Goal: Navigation & Orientation: Find specific page/section

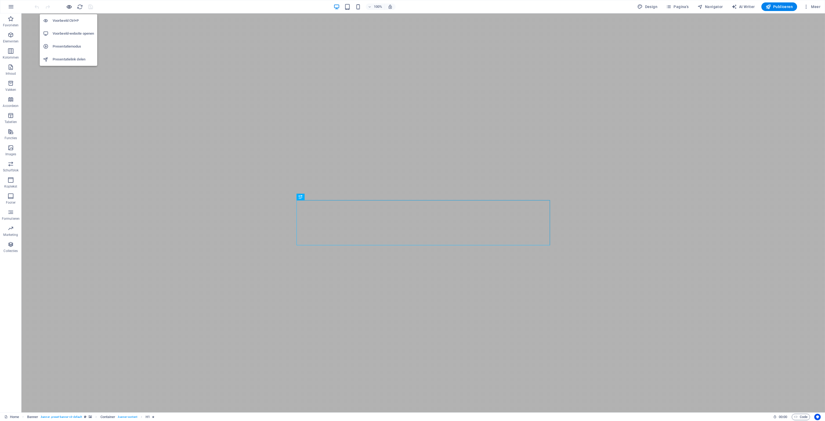
click at [68, 6] on icon "button" at bounding box center [69, 7] width 6 height 6
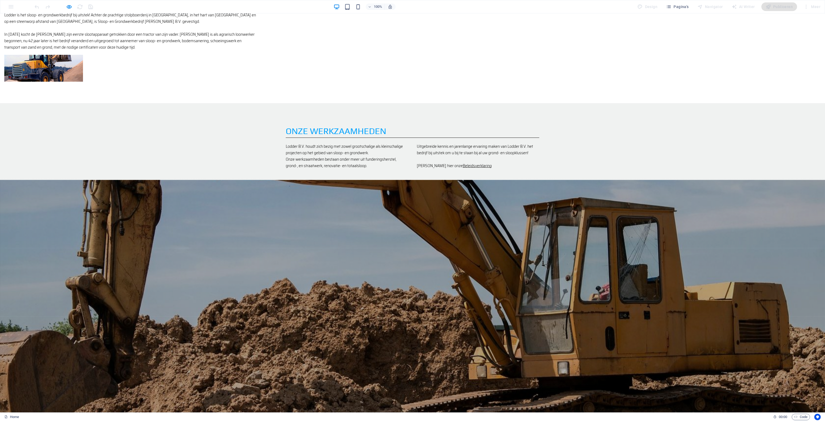
scroll to position [598, 0]
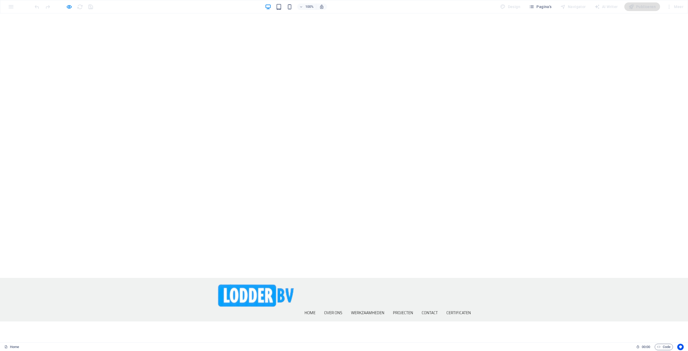
scroll to position [0, 0]
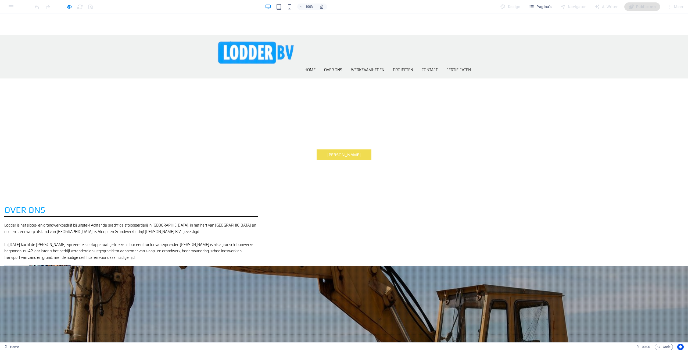
scroll to position [391, 0]
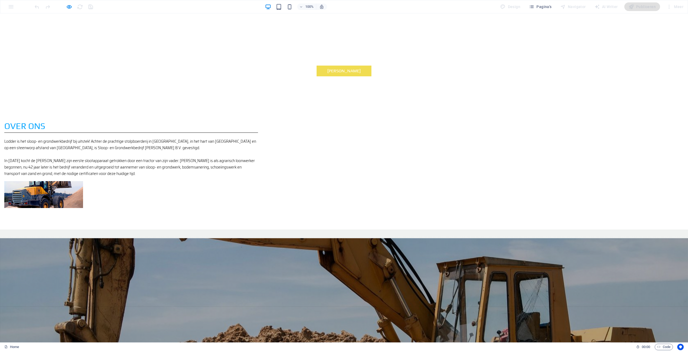
click at [394, 289] on u "Beleidsverklaring" at bounding box center [408, 292] width 29 height 7
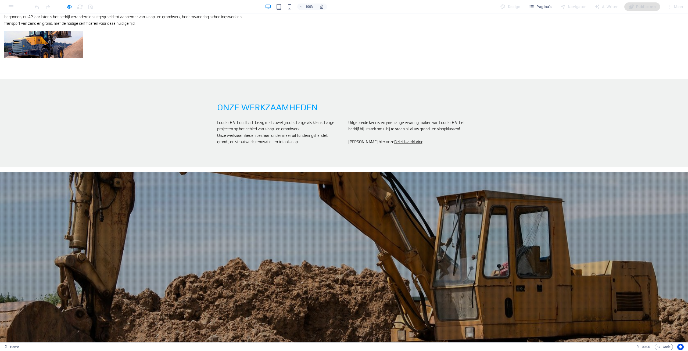
scroll to position [559, 0]
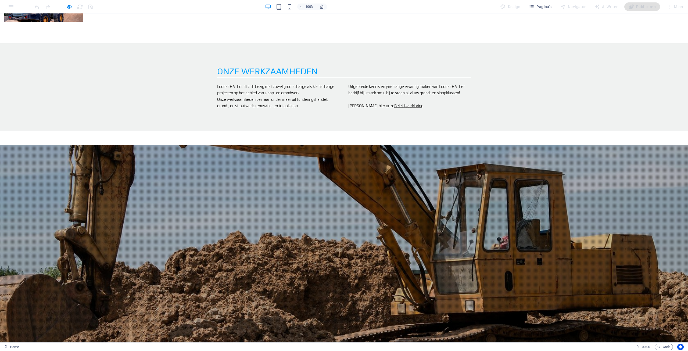
scroll to position [587, 0]
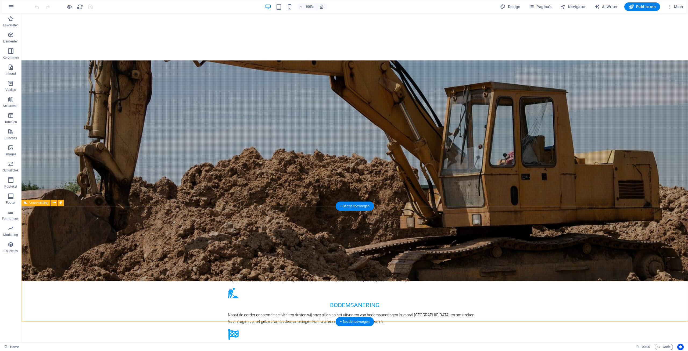
scroll to position [782, 0]
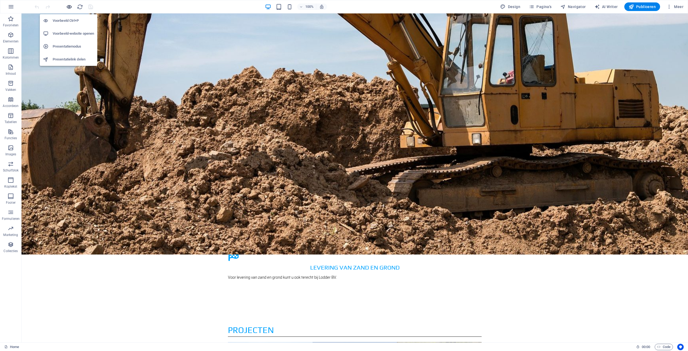
click at [67, 7] on icon "button" at bounding box center [69, 7] width 6 height 6
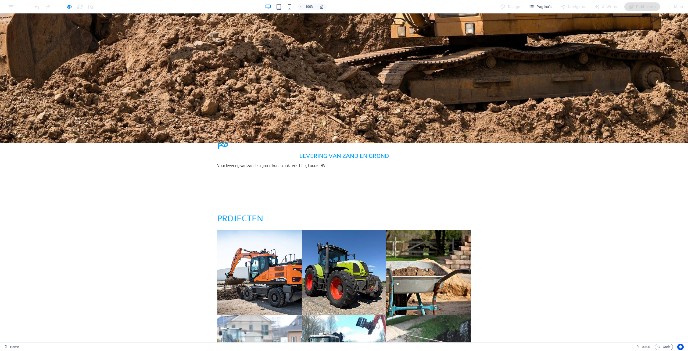
scroll to position [1098, 0]
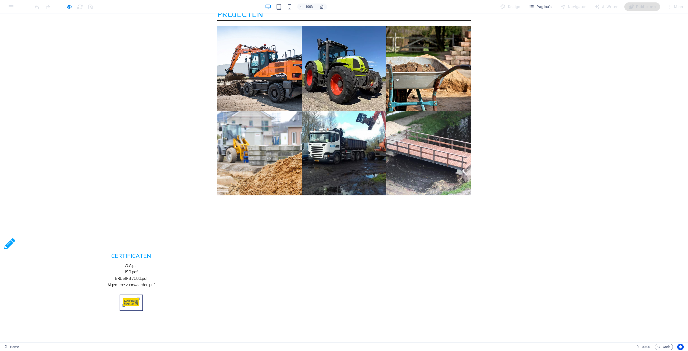
drag, startPoint x: 315, startPoint y: 103, endPoint x: 283, endPoint y: 190, distance: 92.3
drag, startPoint x: 293, startPoint y: 95, endPoint x: 314, endPoint y: 201, distance: 108.0
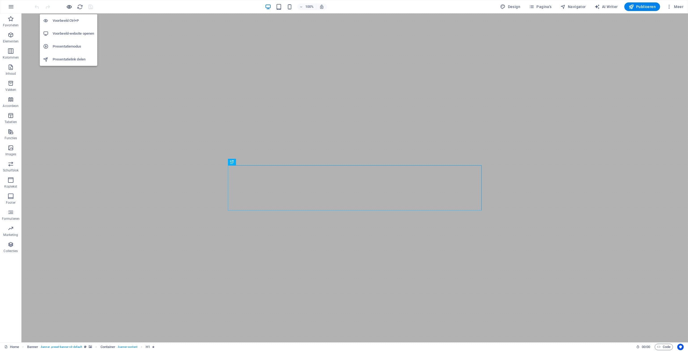
click at [69, 7] on icon "button" at bounding box center [69, 7] width 6 height 6
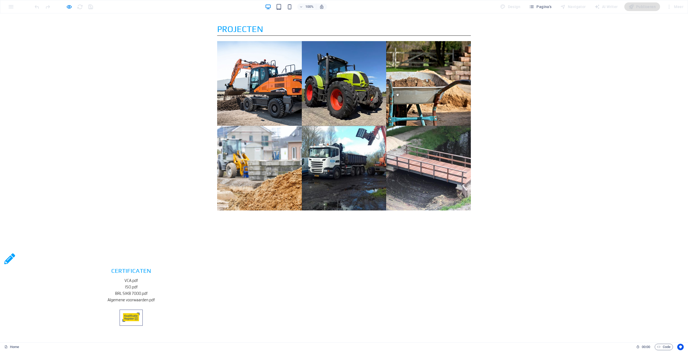
scroll to position [1098, 0]
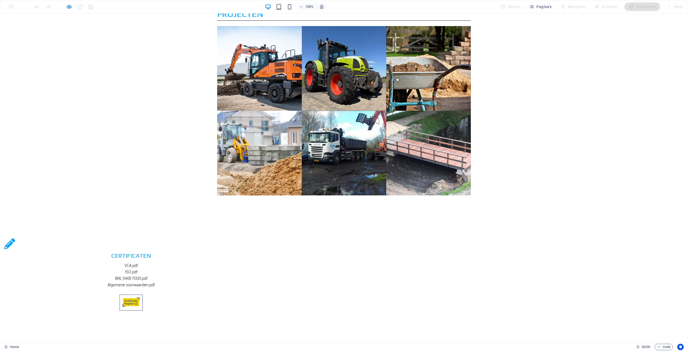
drag, startPoint x: 266, startPoint y: 100, endPoint x: 274, endPoint y: 120, distance: 21.3
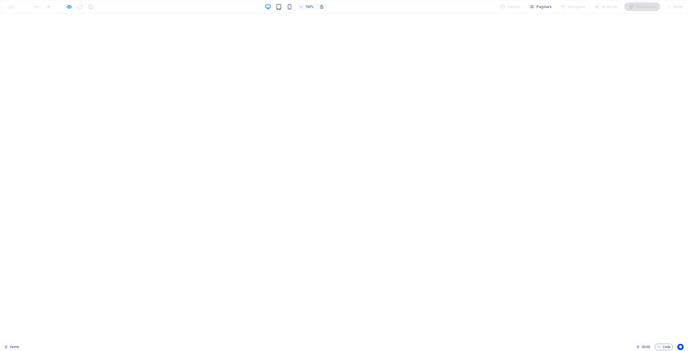
scroll to position [0, 0]
